Goal: Transaction & Acquisition: Purchase product/service

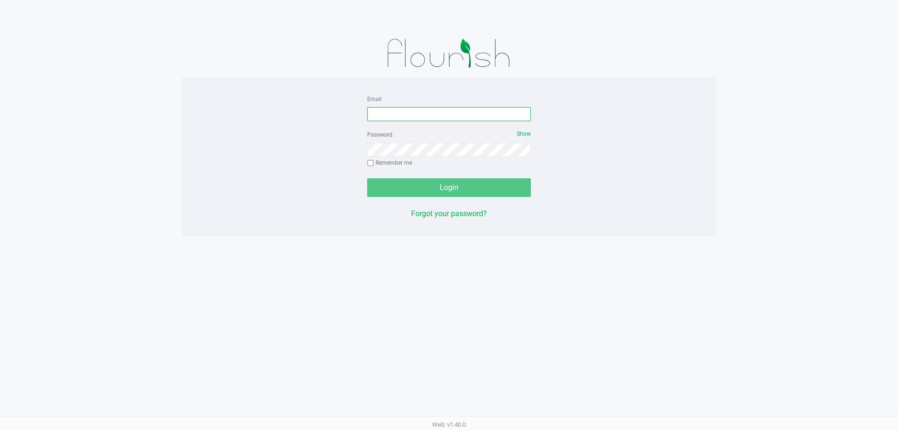
click at [413, 114] on input "Email" at bounding box center [449, 114] width 164 height 14
type input "[EMAIL_ADDRESS][DOMAIN_NAME]"
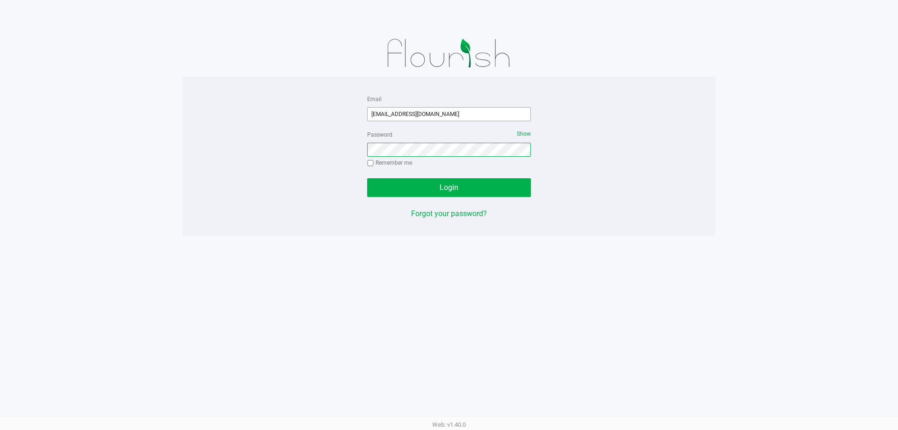
click at [367, 178] on button "Login" at bounding box center [449, 187] width 164 height 19
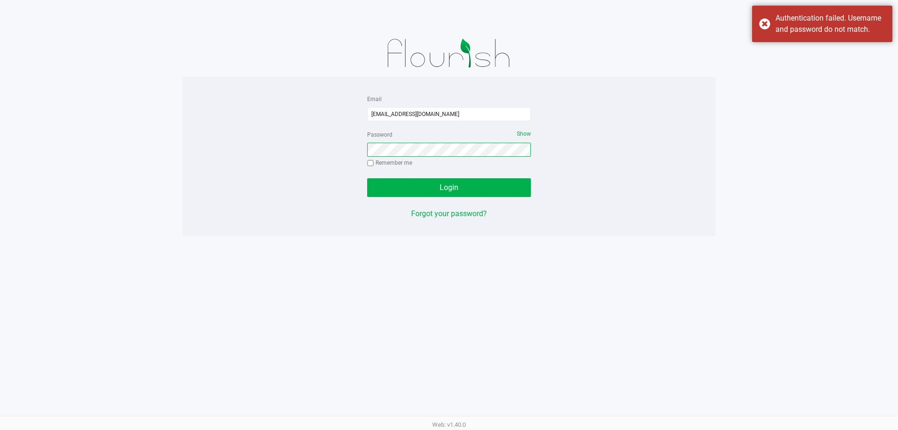
click at [367, 178] on button "Login" at bounding box center [449, 187] width 164 height 19
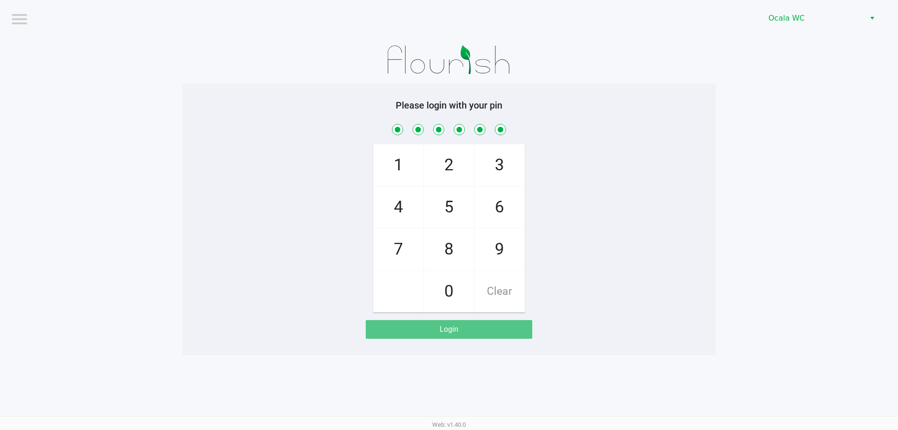
checkbox input "true"
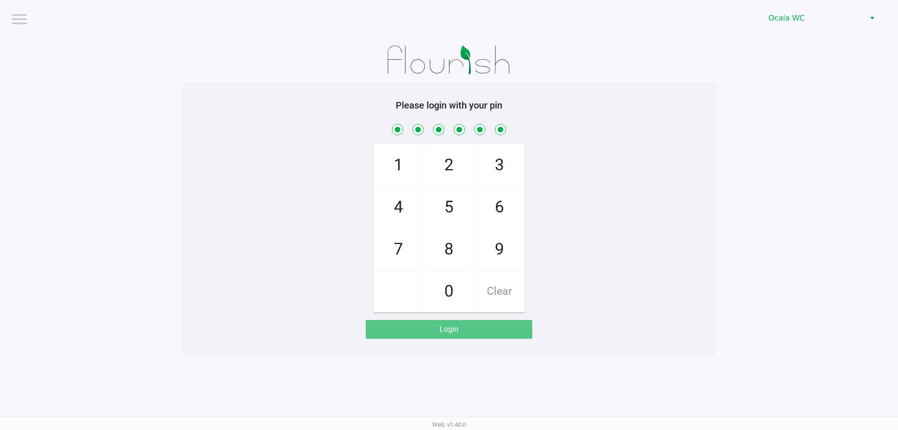
checkbox input "true"
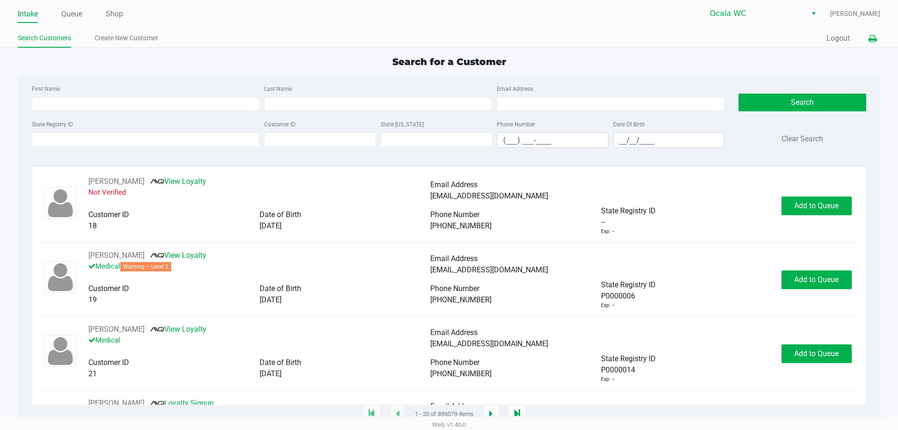
click at [874, 40] on icon at bounding box center [872, 39] width 8 height 7
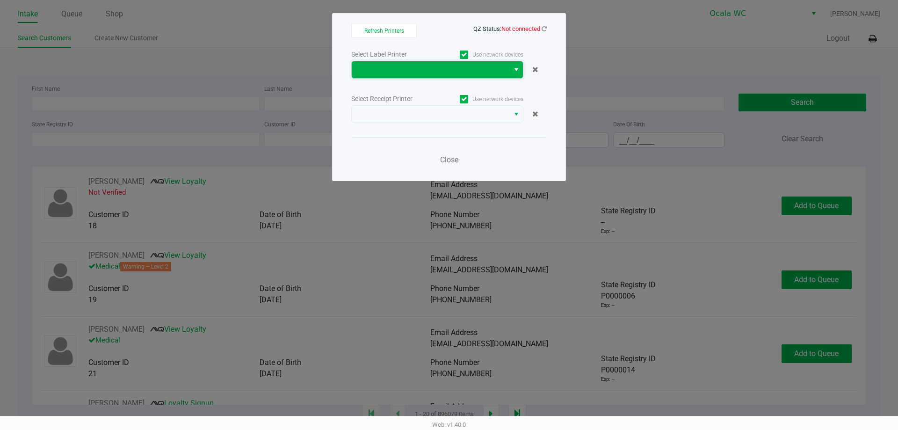
click at [410, 65] on span at bounding box center [430, 69] width 146 height 11
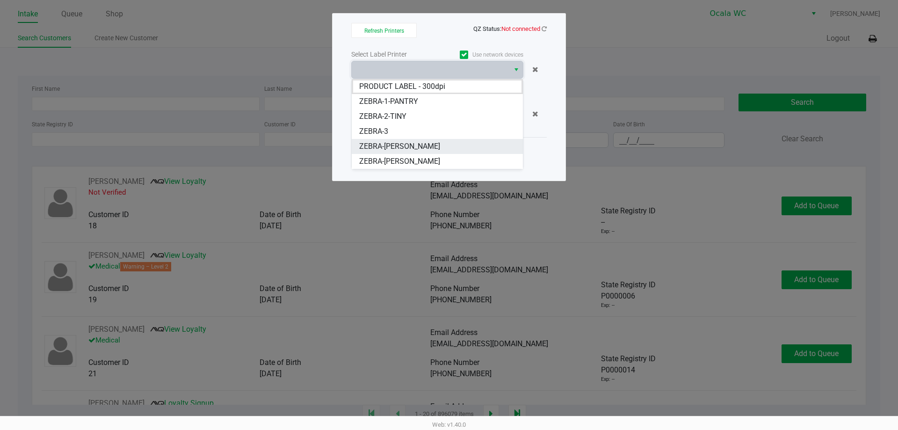
click at [442, 145] on li "ZEBRA-[PERSON_NAME]" at bounding box center [437, 146] width 171 height 15
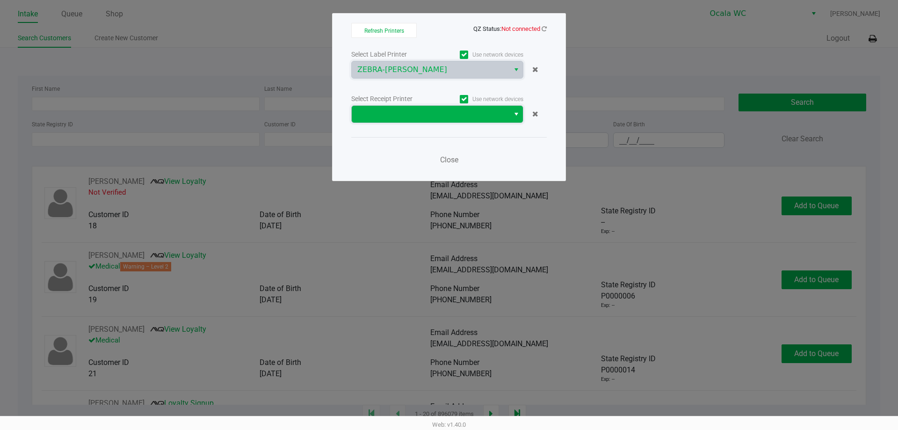
click at [456, 115] on span at bounding box center [430, 113] width 146 height 11
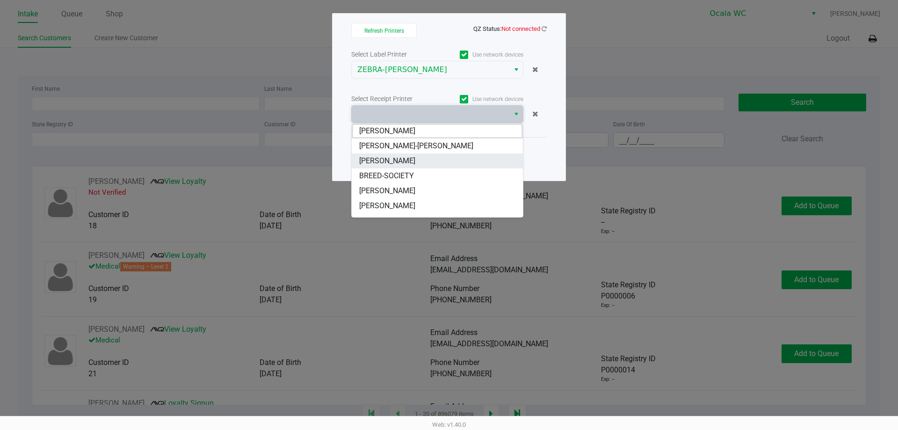
click at [463, 163] on li "[PERSON_NAME]" at bounding box center [437, 160] width 171 height 15
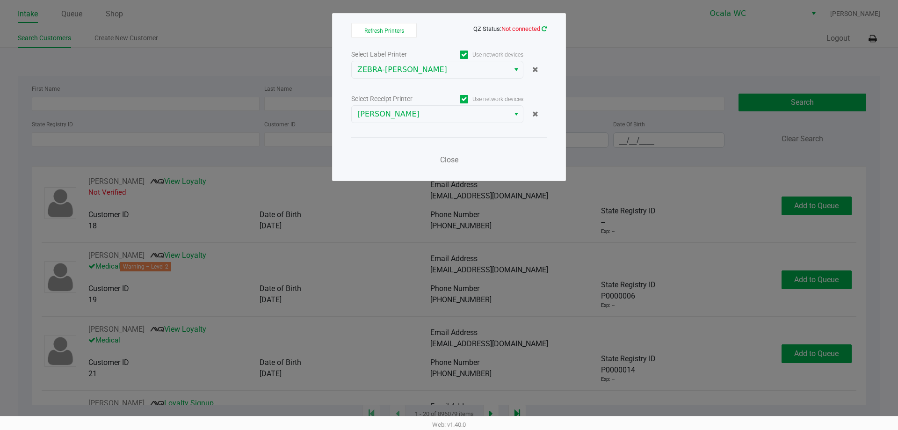
click at [543, 29] on icon at bounding box center [543, 29] width 5 height 6
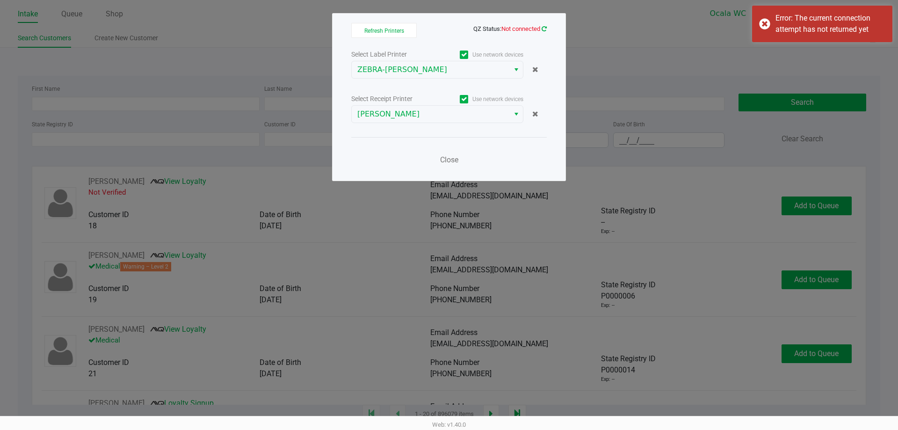
click at [543, 29] on icon at bounding box center [543, 29] width 5 height 6
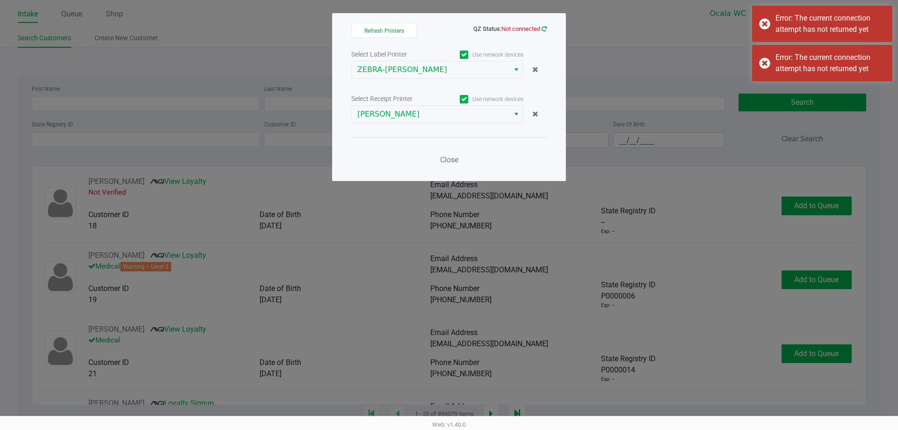
click at [543, 29] on icon at bounding box center [543, 29] width 5 height 6
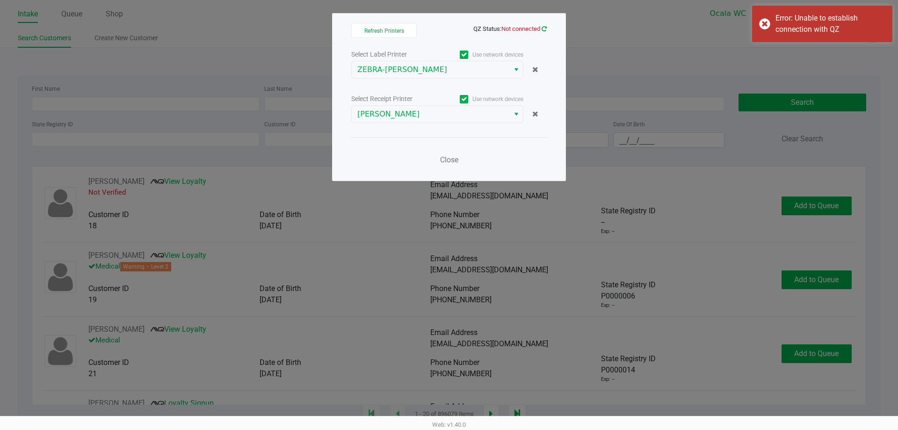
click at [542, 28] on icon at bounding box center [543, 29] width 5 height 6
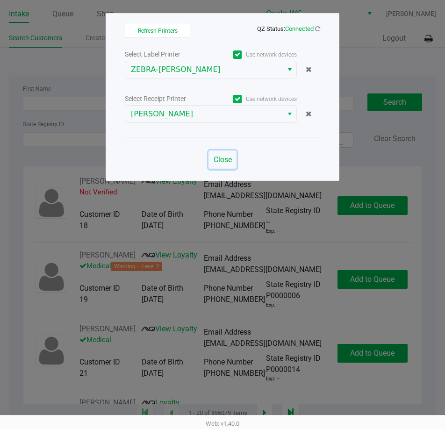
click at [222, 160] on span "Close" at bounding box center [223, 159] width 18 height 9
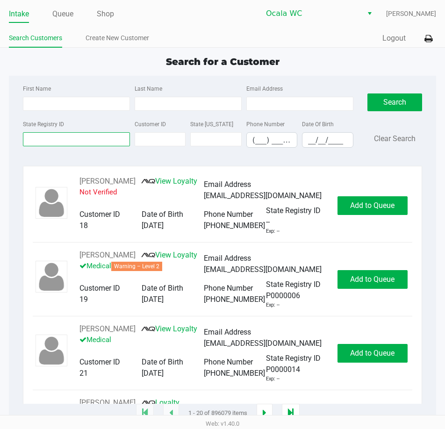
click at [34, 138] on input "State Registry ID" at bounding box center [76, 139] width 107 height 14
type input "p8rh1553"
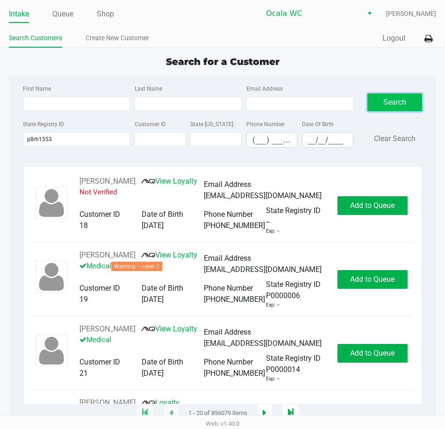
click at [402, 110] on button "Search" at bounding box center [395, 103] width 55 height 18
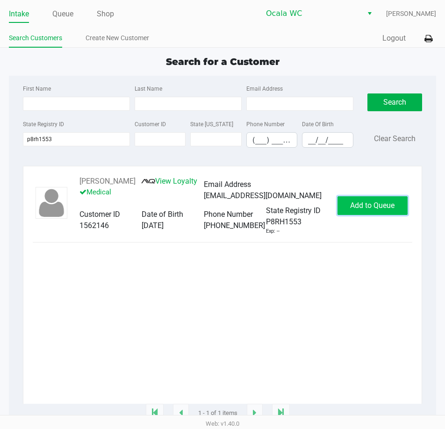
click at [353, 207] on span "Add to Queue" at bounding box center [372, 205] width 44 height 9
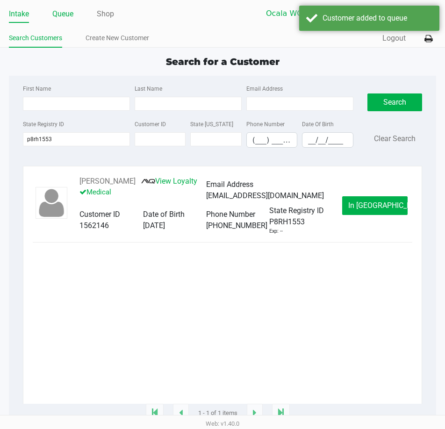
click at [60, 14] on link "Queue" at bounding box center [62, 13] width 21 height 13
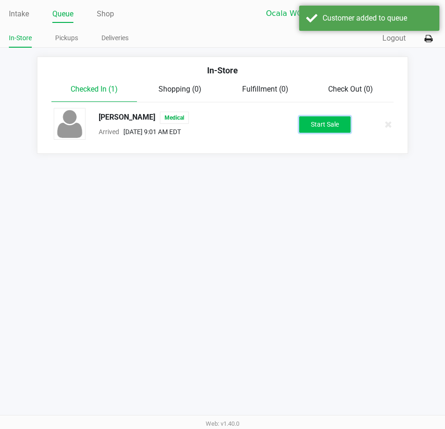
click at [338, 122] on button "Start Sale" at bounding box center [324, 124] width 51 height 16
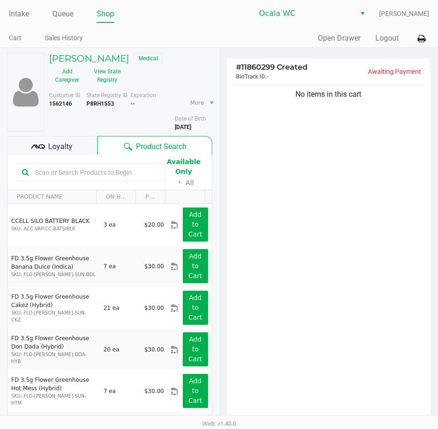
click at [72, 144] on span "Loyalty" at bounding box center [60, 146] width 24 height 11
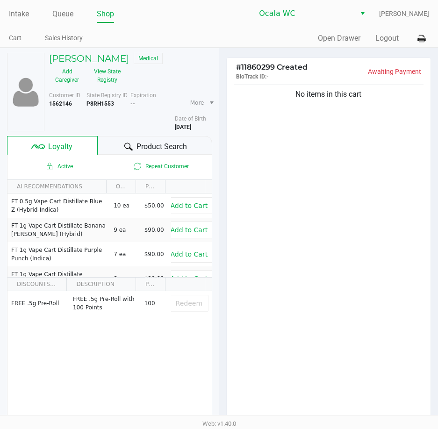
click at [168, 142] on span "Product Search" at bounding box center [162, 146] width 50 height 11
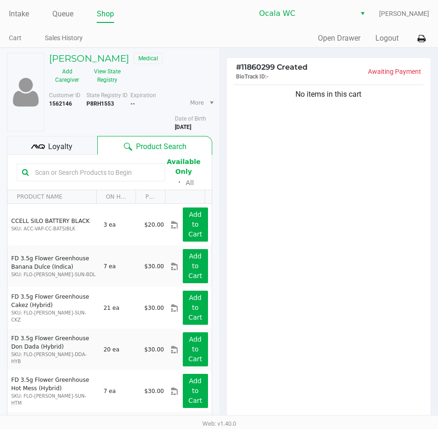
click at [95, 177] on input "text" at bounding box center [95, 173] width 129 height 14
click at [86, 177] on input "text" at bounding box center [95, 173] width 129 height 14
click at [86, 173] on input "text" at bounding box center [95, 173] width 129 height 14
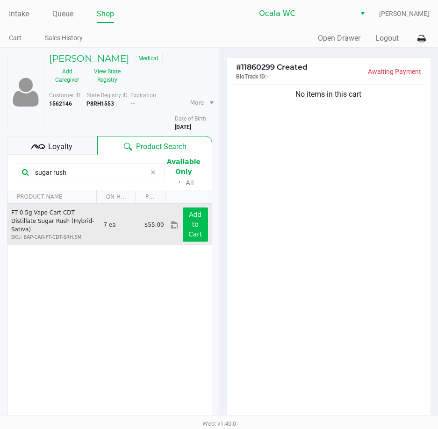
type input "sugar rush"
click at [195, 229] on button "Add to Cart" at bounding box center [195, 225] width 25 height 34
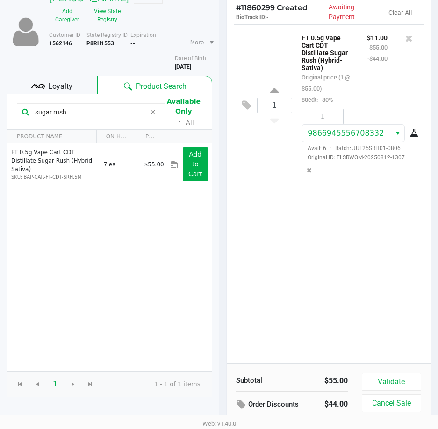
scroll to position [117, 0]
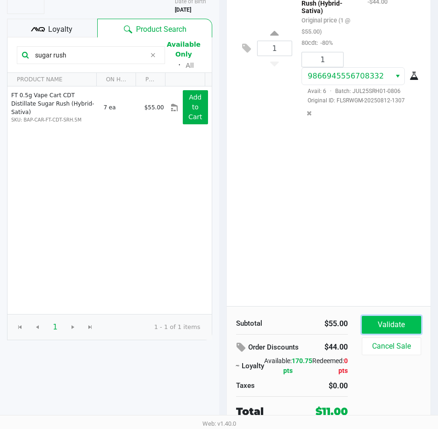
click at [397, 320] on button "Validate" at bounding box center [391, 325] width 59 height 18
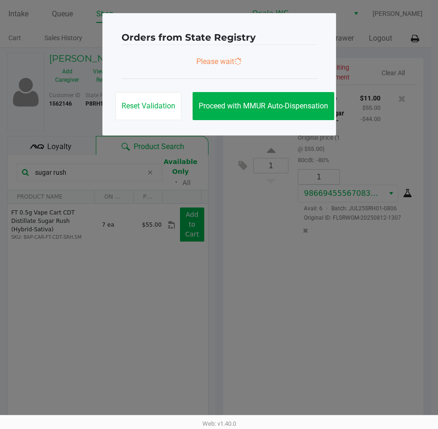
scroll to position [0, 0]
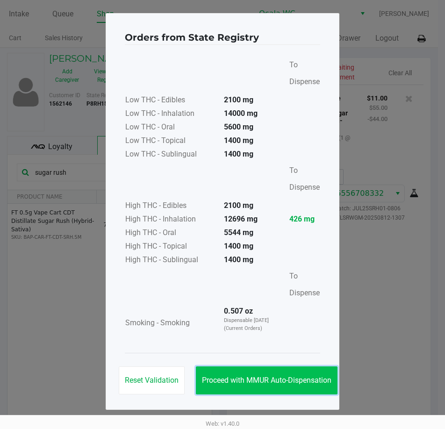
click at [297, 382] on span "Proceed with MMUR Auto-Dispensation" at bounding box center [267, 380] width 130 height 9
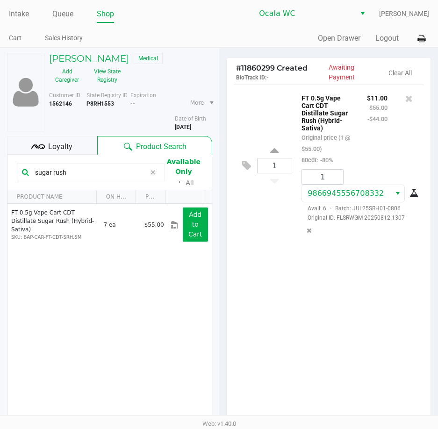
scroll to position [119, 0]
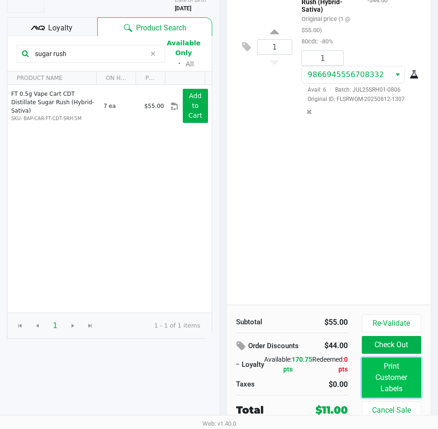
click at [380, 372] on button "Print Customer Labels" at bounding box center [391, 378] width 59 height 40
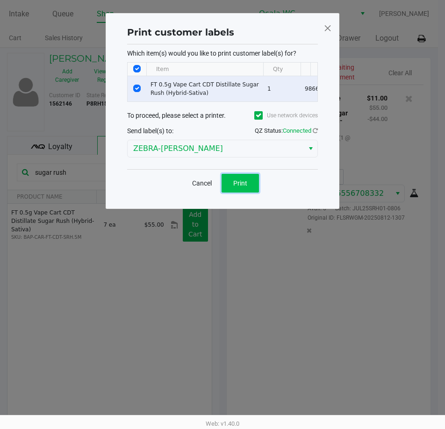
click at [244, 185] on button "Print" at bounding box center [240, 183] width 37 height 19
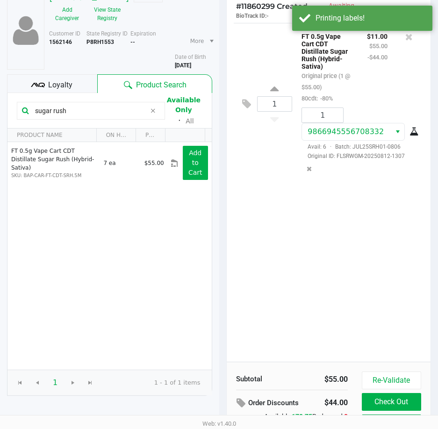
scroll to position [119, 0]
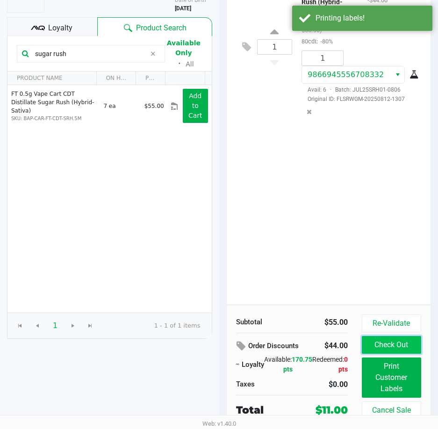
click at [413, 346] on button "Check Out" at bounding box center [391, 345] width 59 height 18
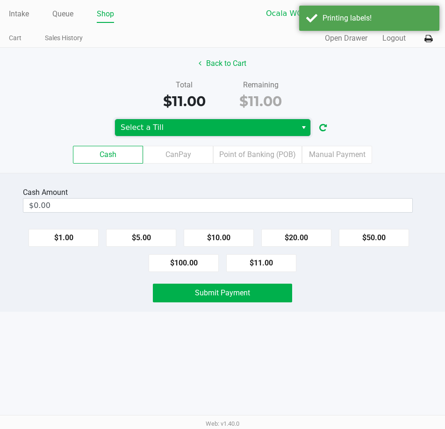
click at [221, 128] on span "Select a Till" at bounding box center [206, 127] width 171 height 11
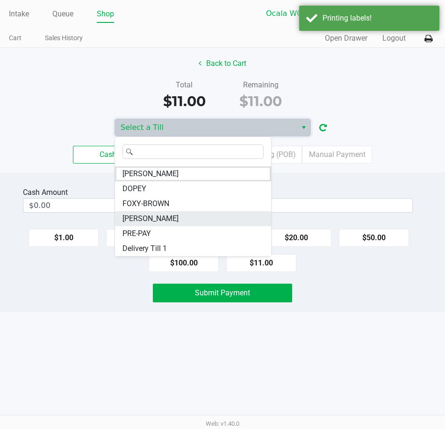
click at [206, 219] on li "[PERSON_NAME]" at bounding box center [193, 218] width 156 height 15
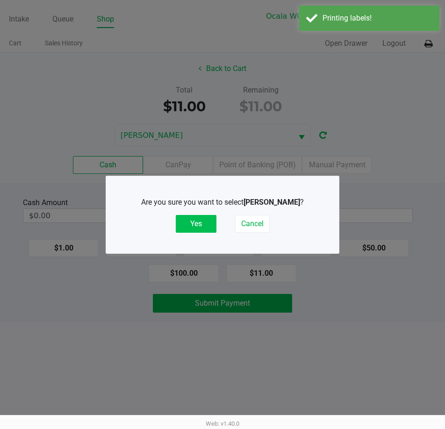
click at [202, 225] on button "Yes" at bounding box center [196, 224] width 41 height 18
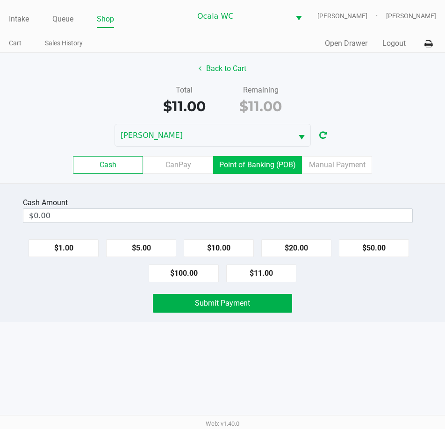
click at [262, 166] on label "Point of Banking (POB)" at bounding box center [257, 165] width 89 height 18
click at [0, 0] on 7 "Point of Banking (POB)" at bounding box center [0, 0] width 0 height 0
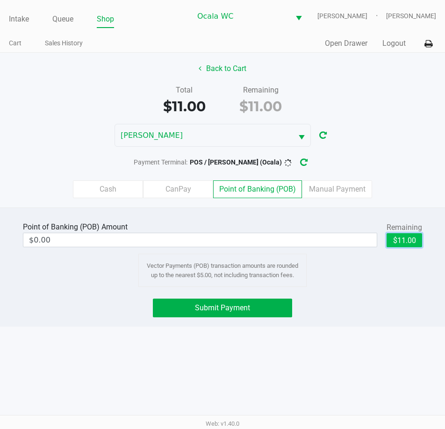
click at [415, 238] on button "$11.00" at bounding box center [405, 240] width 36 height 14
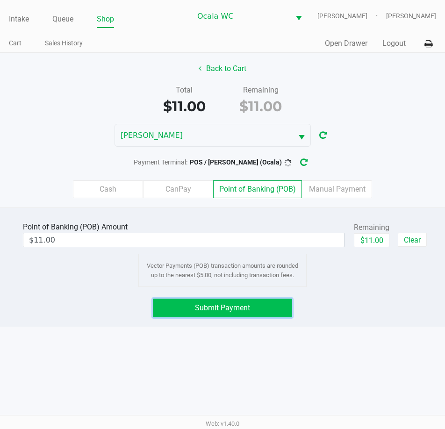
click at [232, 315] on button "Submit Payment" at bounding box center [222, 308] width 139 height 19
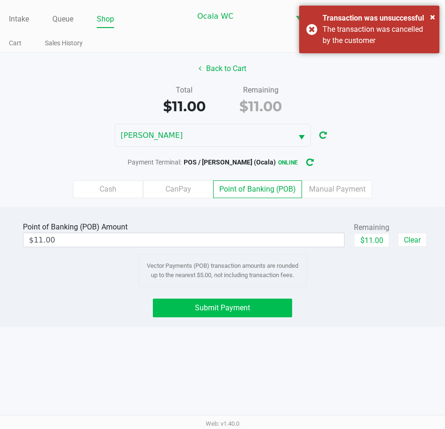
click at [267, 189] on label "Point of Banking (POB)" at bounding box center [257, 189] width 89 height 18
click at [0, 0] on 7 "Point of Banking (POB)" at bounding box center [0, 0] width 0 height 0
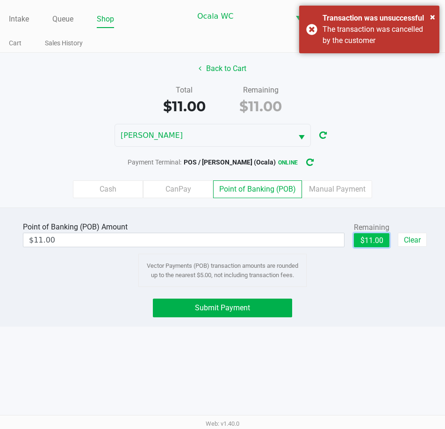
click at [380, 245] on button "$11.00" at bounding box center [372, 240] width 36 height 14
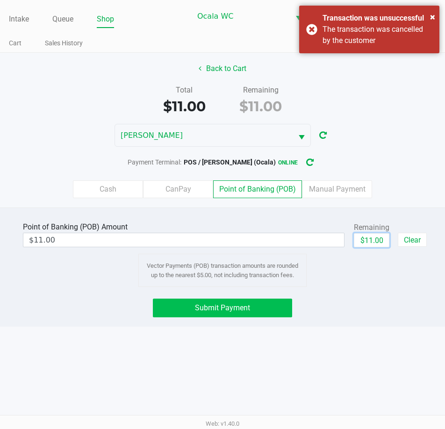
click at [236, 314] on button "Submit Payment" at bounding box center [222, 308] width 139 height 19
click at [99, 188] on label "Cash" at bounding box center [108, 189] width 70 height 18
click at [0, 0] on 0 "Cash" at bounding box center [0, 0] width 0 height 0
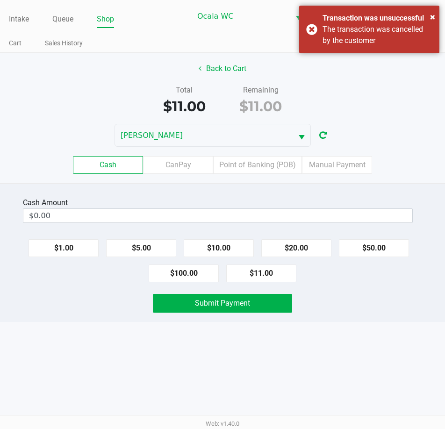
click at [62, 245] on button "$1.00" at bounding box center [64, 248] width 70 height 18
click at [59, 242] on button "$1.00" at bounding box center [64, 248] width 70 height 18
click at [59, 245] on button "$1.00" at bounding box center [64, 248] width 70 height 18
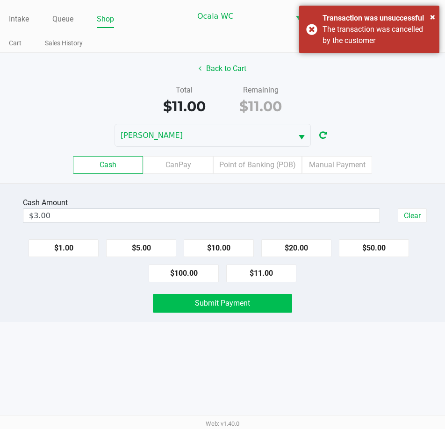
click at [240, 305] on span "Submit Payment" at bounding box center [222, 303] width 55 height 9
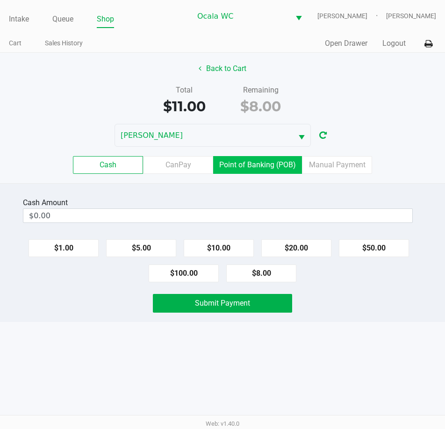
click at [276, 165] on label "Point of Banking (POB)" at bounding box center [257, 165] width 89 height 18
click at [0, 0] on 7 "Point of Banking (POB)" at bounding box center [0, 0] width 0 height 0
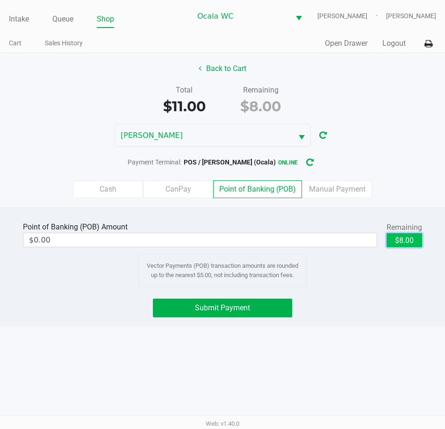
click at [417, 236] on button "$8.00" at bounding box center [405, 240] width 36 height 14
type input "$8.00"
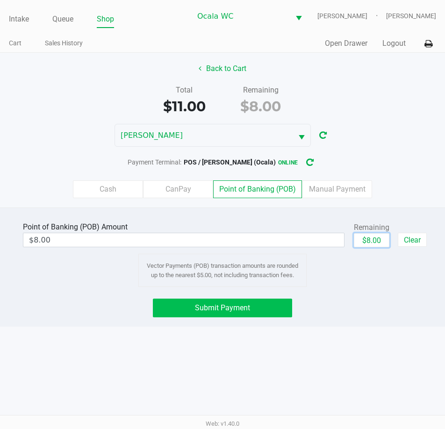
click at [201, 312] on span "Submit Payment" at bounding box center [222, 307] width 55 height 9
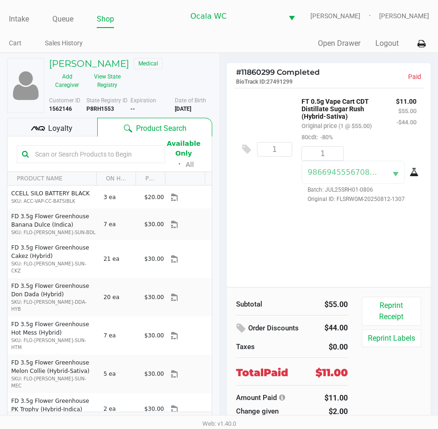
click at [89, 61] on h5 "[PERSON_NAME]" at bounding box center [89, 63] width 80 height 11
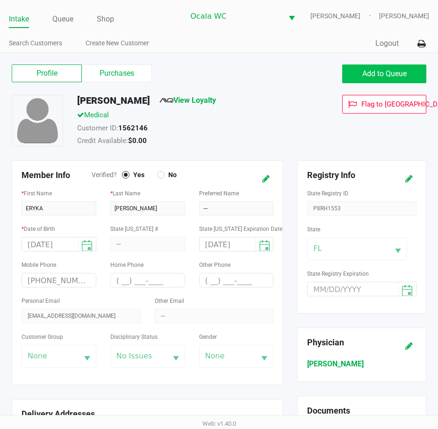
click at [379, 65] on button "Add to Queue" at bounding box center [384, 74] width 84 height 19
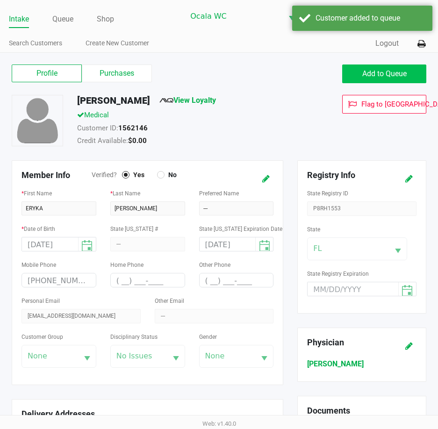
click at [71, 20] on link "Queue" at bounding box center [62, 19] width 21 height 13
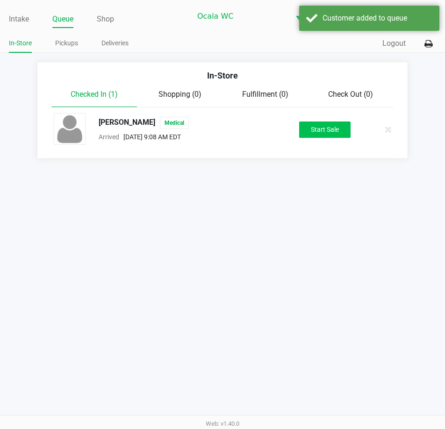
click at [326, 130] on button "Start Sale" at bounding box center [324, 130] width 51 height 16
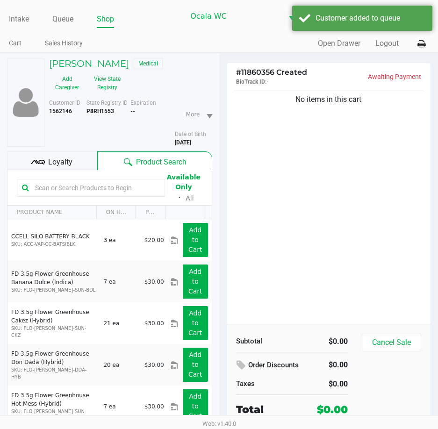
click at [59, 158] on span "Loyalty" at bounding box center [60, 162] width 24 height 11
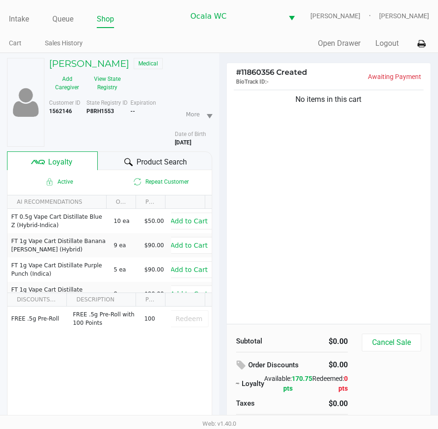
click at [138, 160] on span "Product Search" at bounding box center [162, 162] width 50 height 11
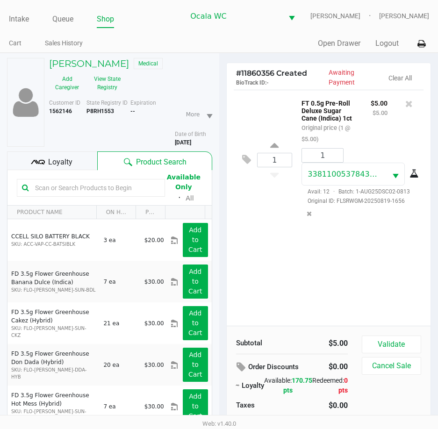
click at [74, 161] on div "Loyalty" at bounding box center [52, 160] width 90 height 19
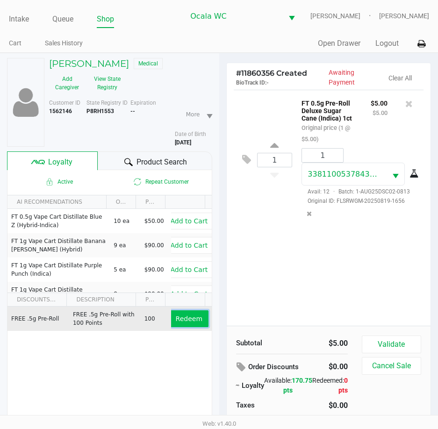
click at [177, 320] on span "Redeem" at bounding box center [189, 318] width 27 height 7
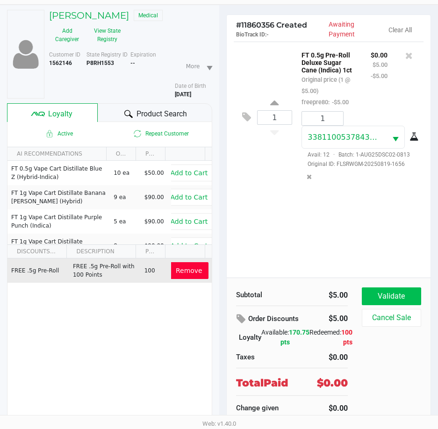
scroll to position [49, 0]
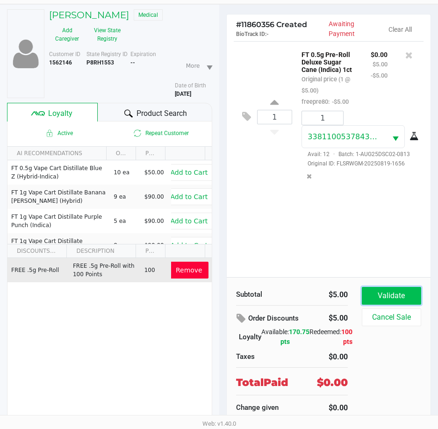
click at [384, 299] on button "Validate" at bounding box center [391, 296] width 59 height 18
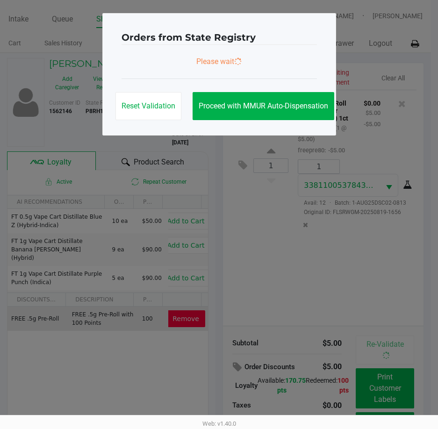
scroll to position [0, 0]
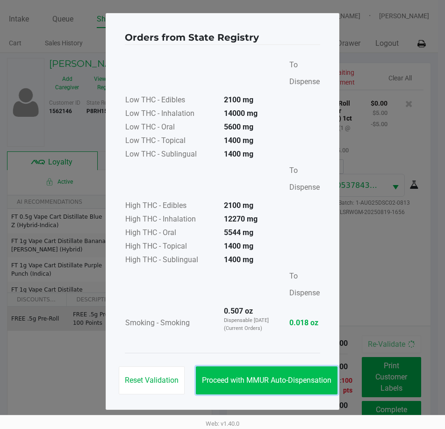
click at [296, 382] on span "Proceed with MMUR Auto-Dispensation" at bounding box center [267, 380] width 130 height 9
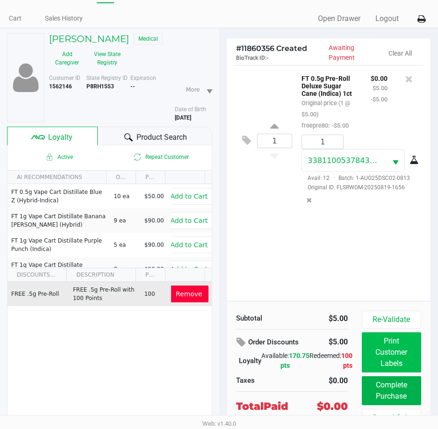
scroll to position [49, 0]
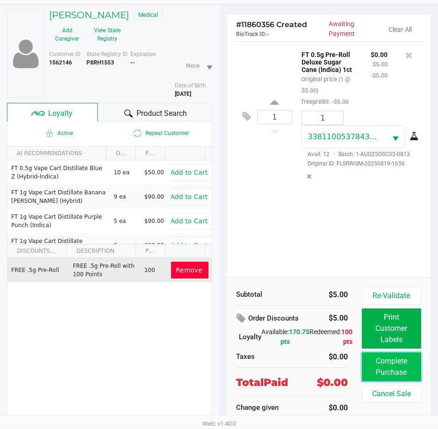
click at [402, 367] on button "Complete Purchase" at bounding box center [391, 367] width 59 height 29
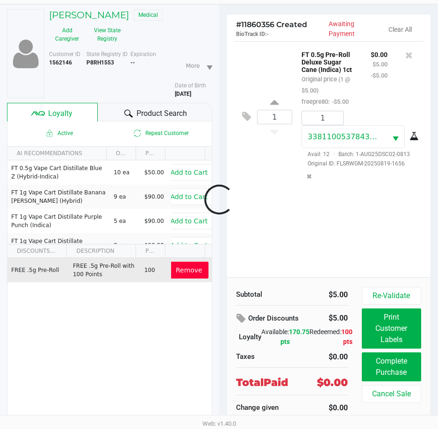
click at [401, 330] on div at bounding box center [219, 199] width 438 height 297
click at [399, 330] on div at bounding box center [219, 199] width 438 height 297
click at [382, 325] on div at bounding box center [219, 199] width 438 height 297
click at [399, 365] on button "Complete Purchase" at bounding box center [391, 367] width 59 height 29
click at [402, 332] on div at bounding box center [219, 199] width 438 height 297
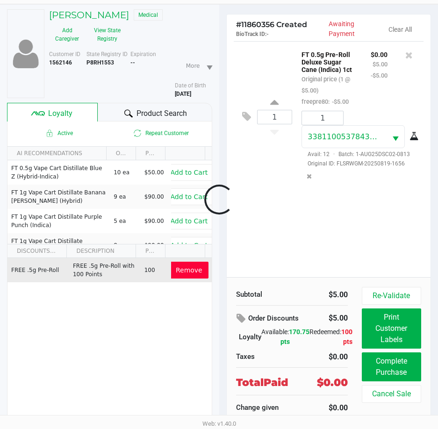
click at [402, 332] on div at bounding box center [219, 199] width 438 height 297
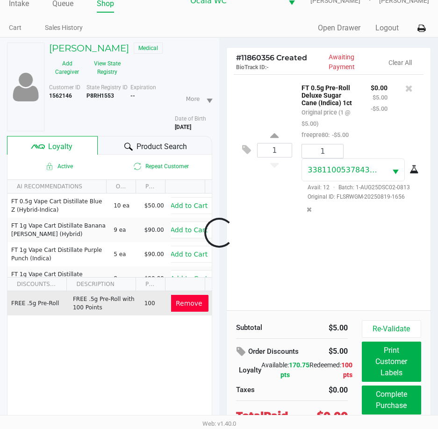
scroll to position [0, 0]
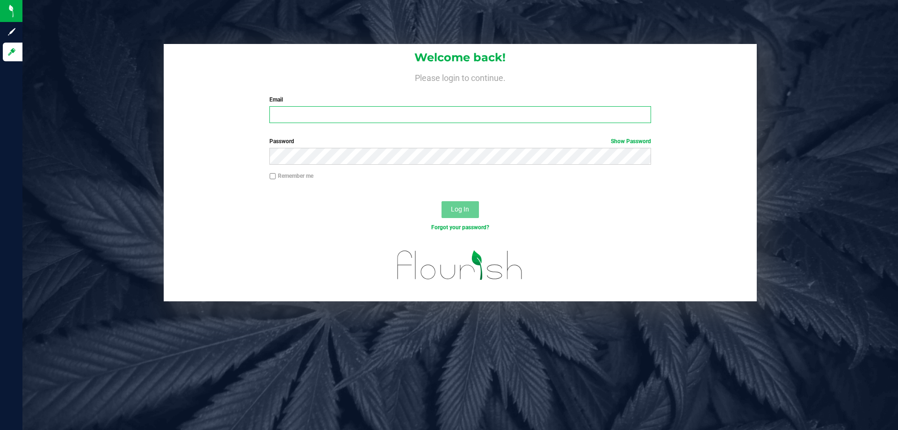
click at [387, 116] on input "Email" at bounding box center [459, 114] width 381 height 17
type input "Mhern@liveparallel.com"
click at [441, 201] on button "Log In" at bounding box center [459, 209] width 37 height 17
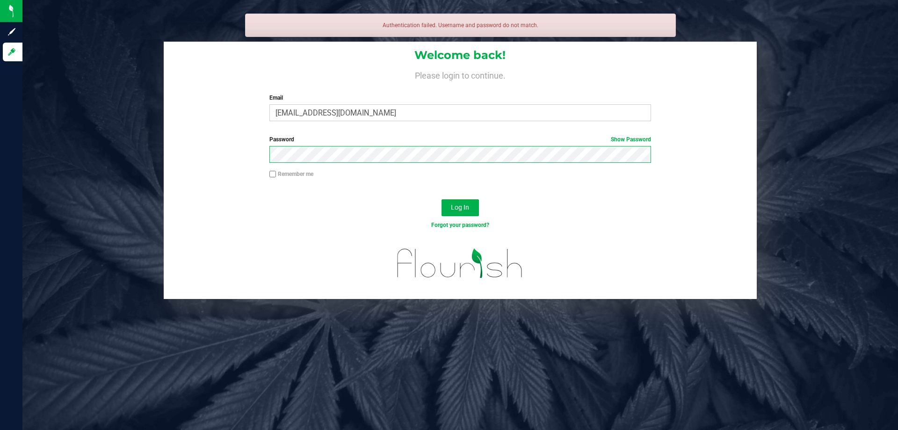
click at [441, 199] on button "Log In" at bounding box center [459, 207] width 37 height 17
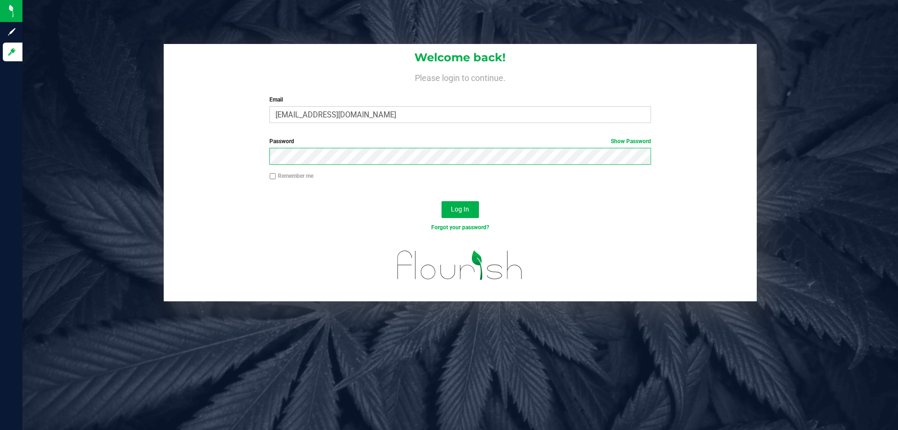
click at [441, 201] on button "Log In" at bounding box center [459, 209] width 37 height 17
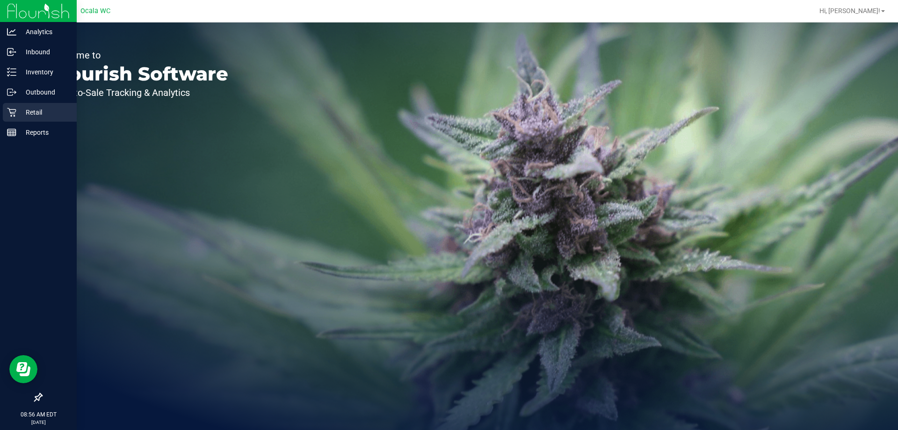
click at [29, 110] on p "Retail" at bounding box center [44, 112] width 56 height 11
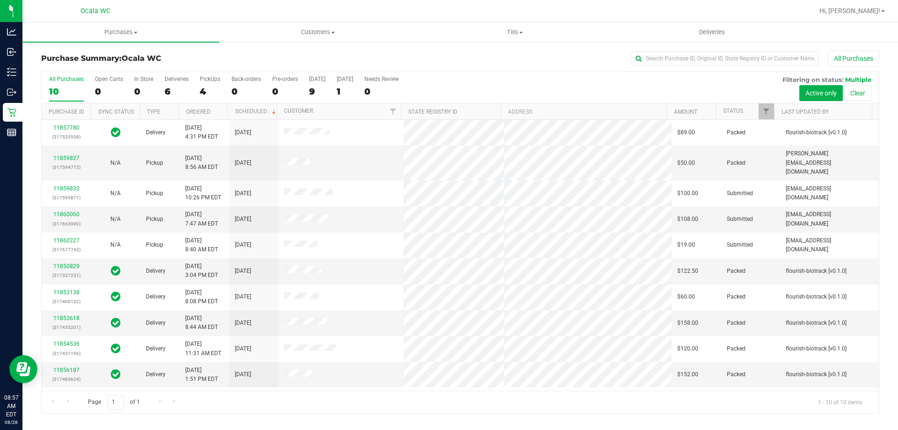
drag, startPoint x: 708, startPoint y: 2, endPoint x: 679, endPoint y: 93, distance: 95.8
click at [679, 93] on div "All Purchases 10 Open Carts 0 In Store 0 Deliveries 6 PickUps 4 Back-orders 0 P…" at bounding box center [460, 87] width 837 height 31
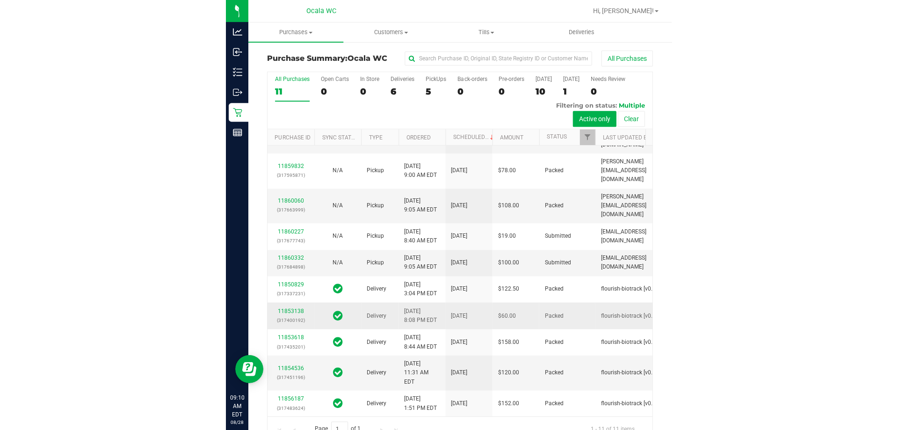
scroll to position [140, 0]
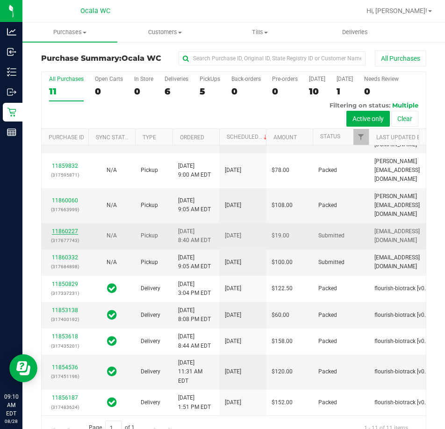
click at [75, 233] on link "11860227" at bounding box center [65, 231] width 26 height 7
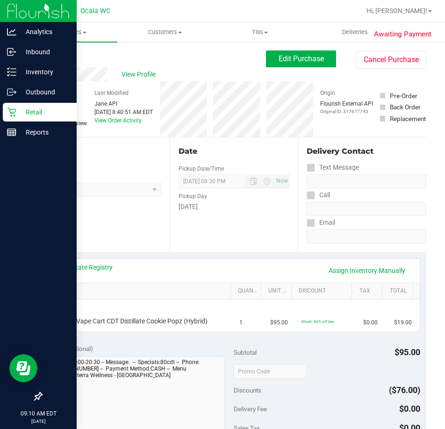
click at [15, 115] on icon at bounding box center [11, 112] width 9 height 9
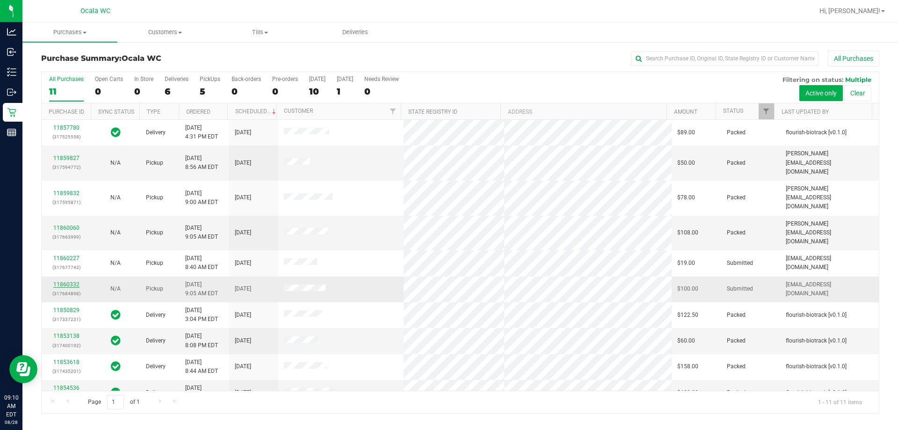
click at [65, 281] on link "11860332" at bounding box center [66, 284] width 26 height 7
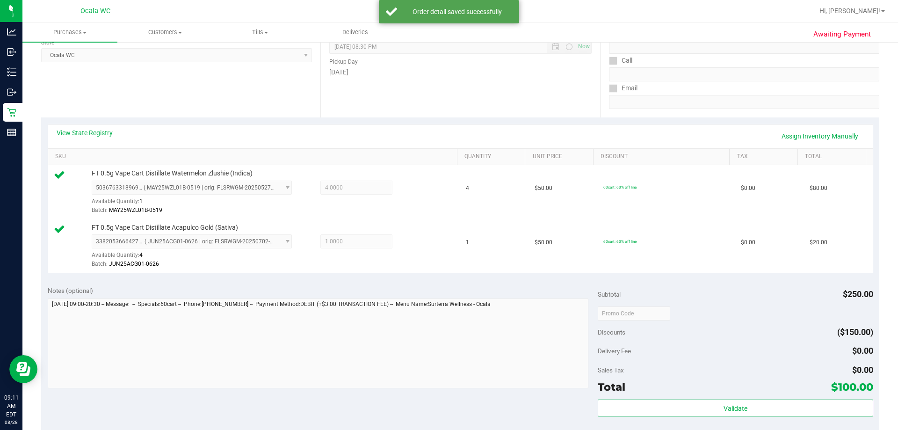
scroll to position [140, 0]
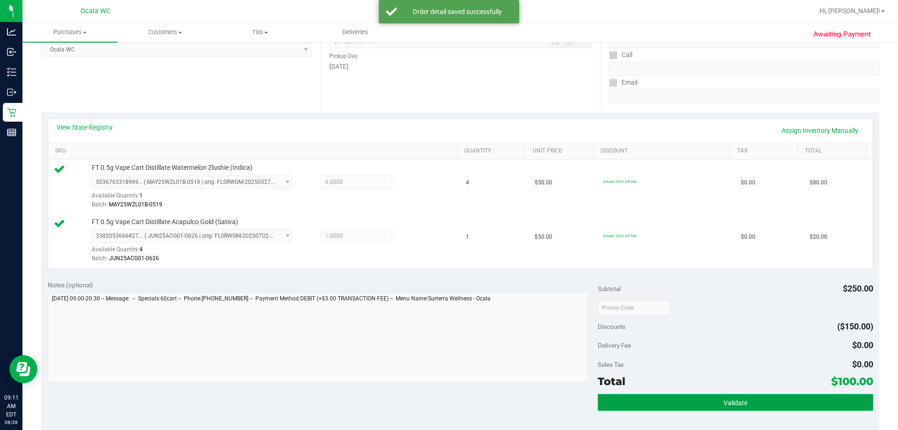
click at [445, 399] on span "Validate" at bounding box center [735, 402] width 24 height 7
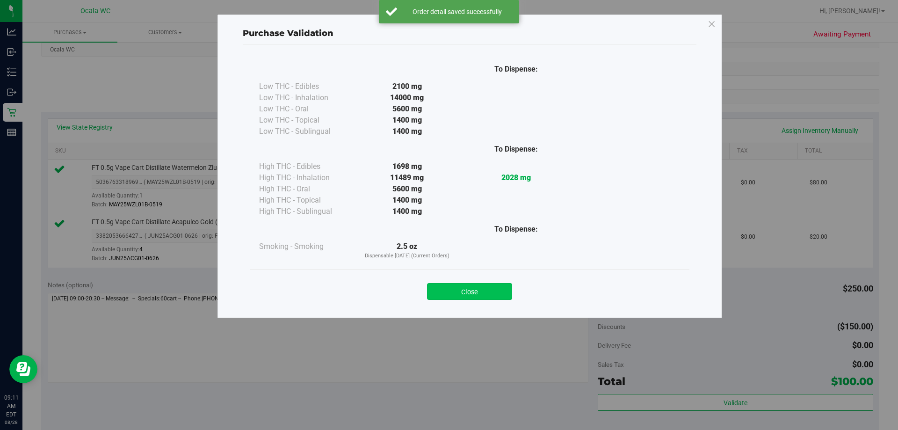
click at [445, 290] on button "Close" at bounding box center [469, 291] width 85 height 17
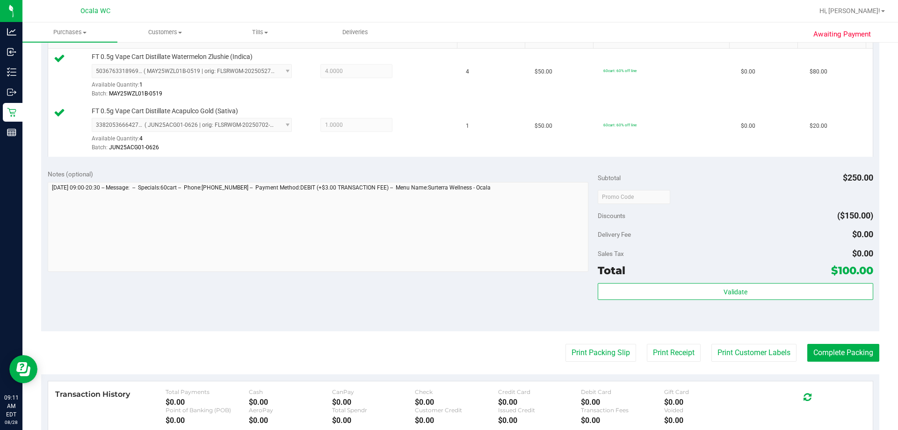
scroll to position [281, 0]
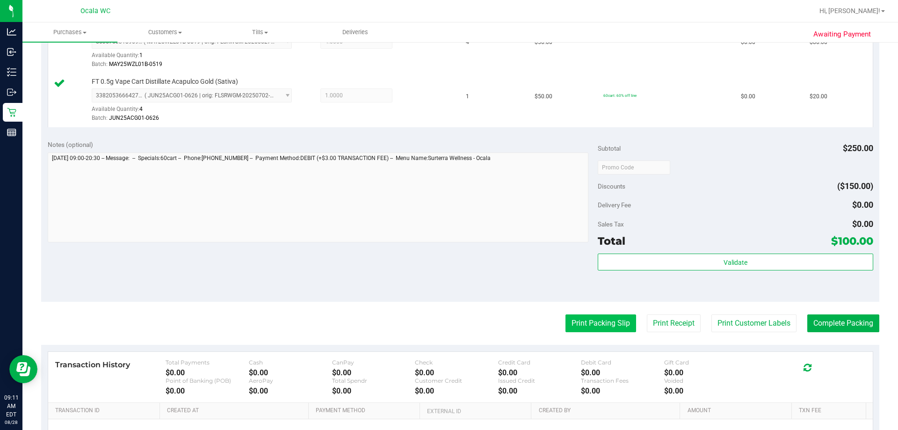
click at [445, 321] on button "Print Packing Slip" at bounding box center [600, 323] width 71 height 18
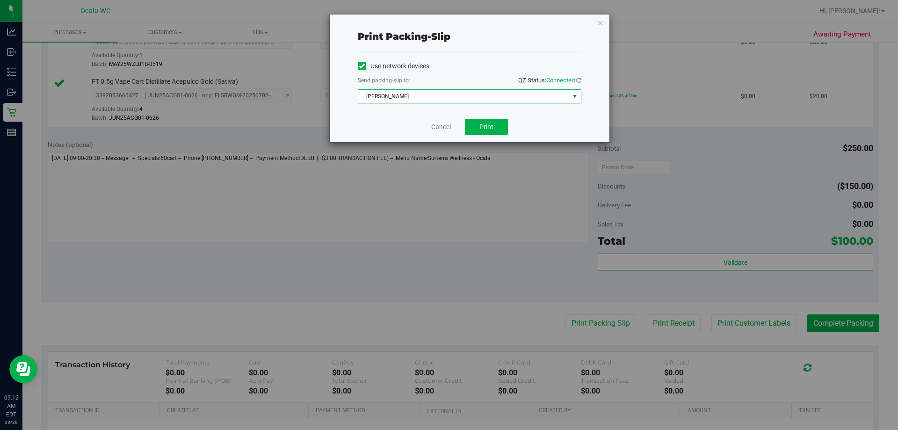
click at [445, 96] on span "[PERSON_NAME]" at bounding box center [463, 96] width 211 height 13
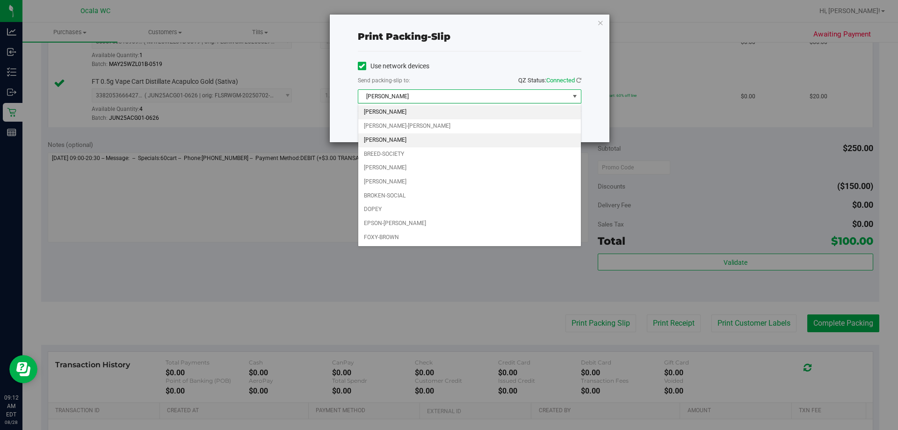
click at [445, 141] on li "[PERSON_NAME]" at bounding box center [469, 140] width 223 height 14
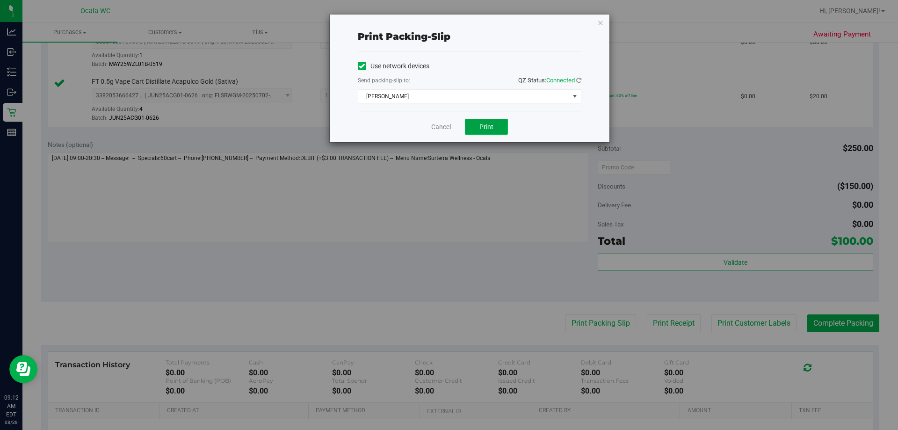
click at [445, 130] on button "Print" at bounding box center [486, 127] width 43 height 16
click at [436, 127] on link "Cancel" at bounding box center [441, 127] width 20 height 10
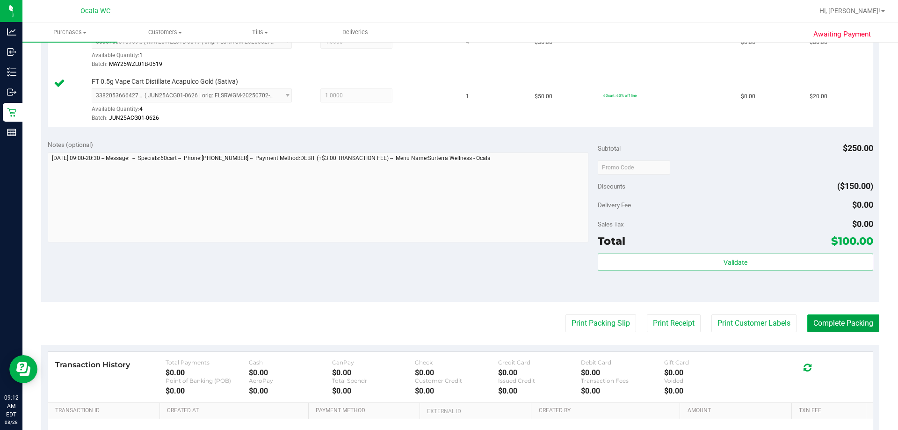
click at [445, 323] on button "Complete Packing" at bounding box center [843, 323] width 72 height 18
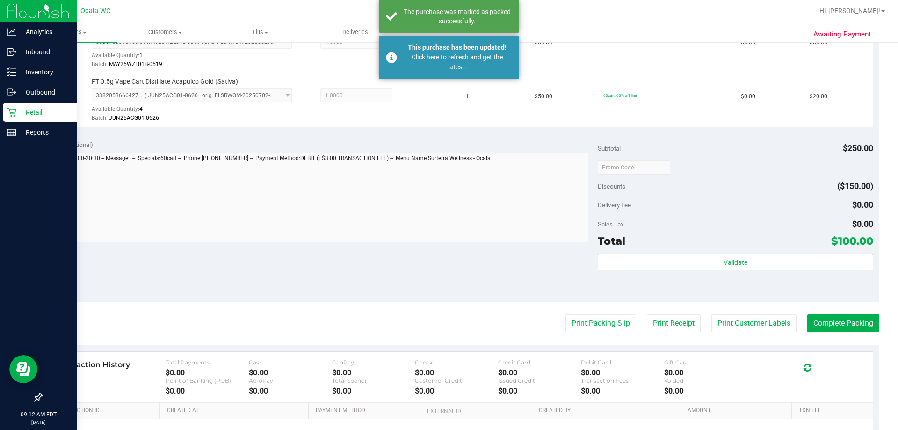
click at [26, 108] on p "Retail" at bounding box center [44, 112] width 56 height 11
